Goal: Navigation & Orientation: Find specific page/section

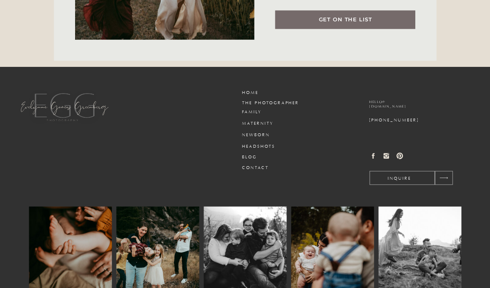
scroll to position [3033, 0]
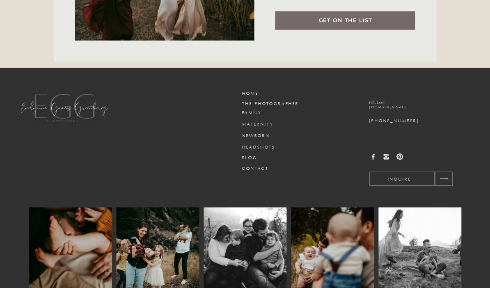
click at [248, 160] on h3 "Blog" at bounding box center [261, 158] width 39 height 6
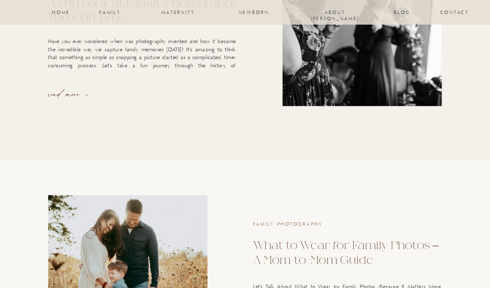
scroll to position [1123, 0]
click at [296, 223] on link "Family Photography" at bounding box center [288, 225] width 70 height 6
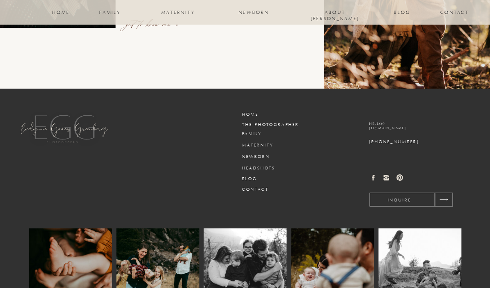
scroll to position [2964, 0]
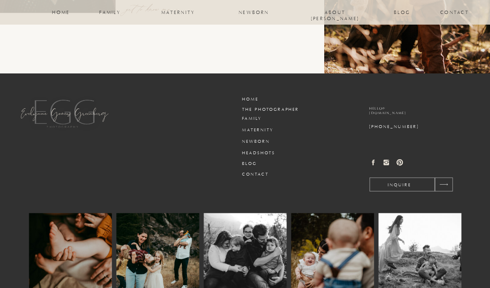
click at [384, 163] on icon at bounding box center [386, 162] width 5 height 5
click at [385, 163] on icon at bounding box center [386, 162] width 7 height 7
click at [387, 163] on icon at bounding box center [386, 162] width 7 height 7
click at [328, 253] on img at bounding box center [332, 254] width 83 height 83
click at [230, 259] on img at bounding box center [245, 254] width 83 height 83
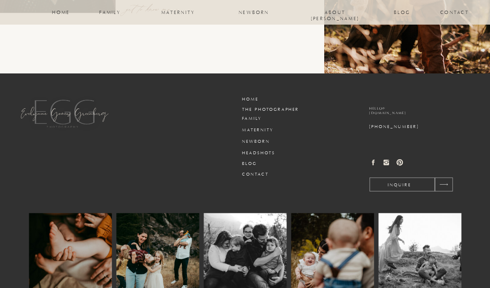
click at [250, 248] on img at bounding box center [245, 254] width 83 height 83
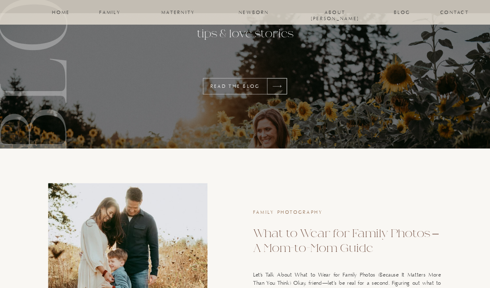
scroll to position [0, 0]
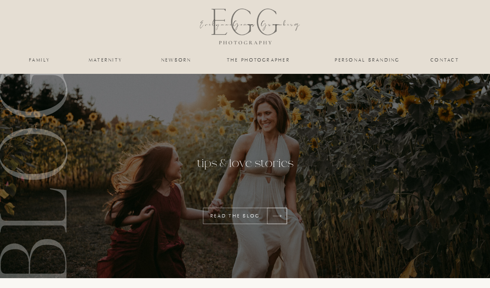
click at [268, 35] on div at bounding box center [246, 27] width 138 height 55
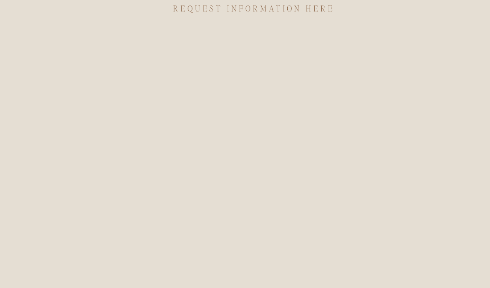
scroll to position [2375, 0]
